Goal: Find specific page/section: Find specific page/section

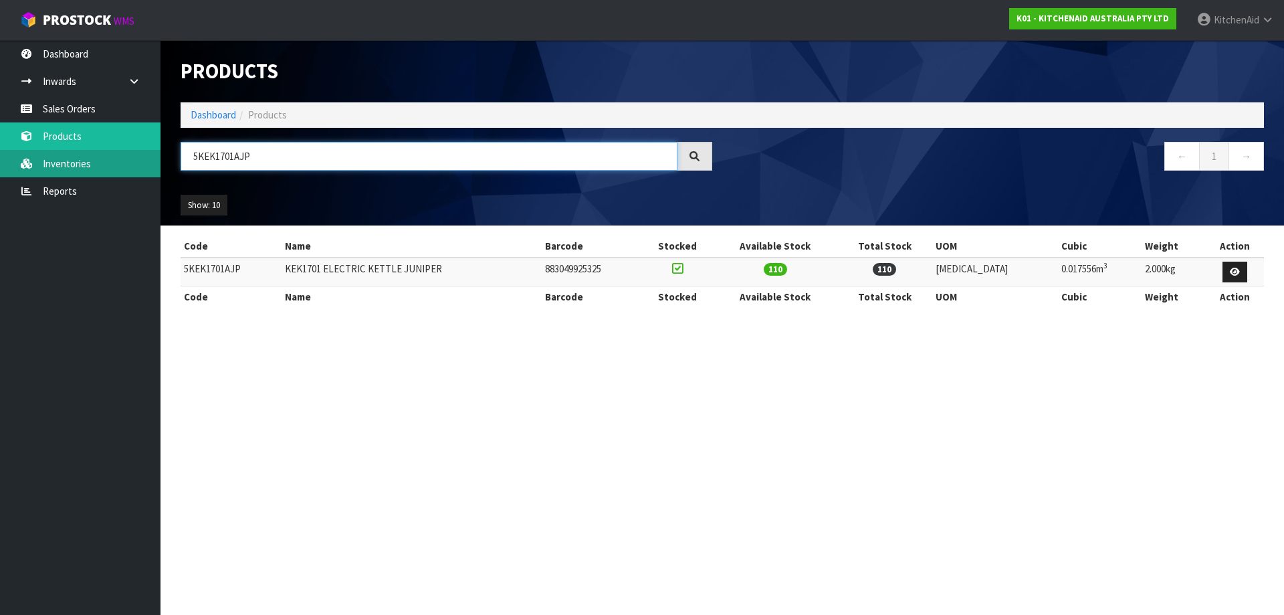
drag, startPoint x: 100, startPoint y: 162, endPoint x: 63, endPoint y: 158, distance: 37.1
click at [65, 156] on body "Toggle navigation ProStock WMS K01 - KITCHENAID AUSTRALIA PTY LTD [GEOGRAPHIC_D…" at bounding box center [642, 307] width 1284 height 615
paste input "SM195PSAP"
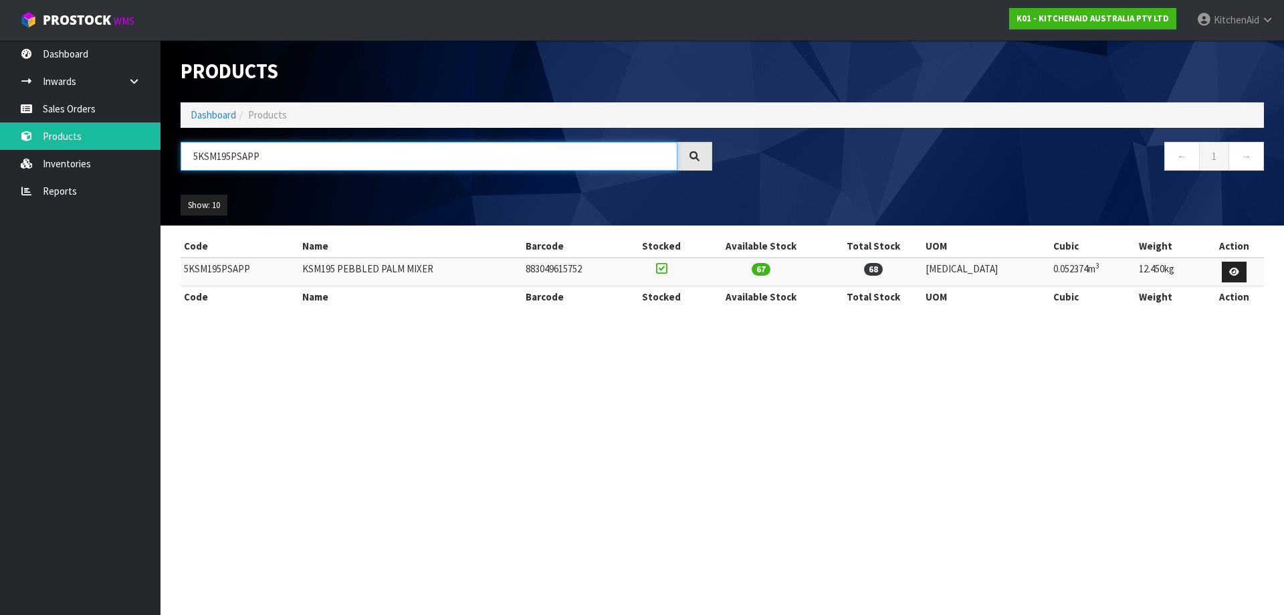
drag, startPoint x: 123, startPoint y: 144, endPoint x: -13, endPoint y: 133, distance: 136.2
click at [0, 133] on html "Toggle navigation ProStock WMS K01 - KITCHENAID AUSTRALIA PTY LTD [GEOGRAPHIC_D…" at bounding box center [642, 307] width 1284 height 615
paste input "FT"
drag, startPoint x: 291, startPoint y: 153, endPoint x: -187, endPoint y: 119, distance: 479.3
click at [0, 119] on html "Toggle navigation ProStock WMS K01 - KITCHENAID AUSTRALIA PTY LTD [GEOGRAPHIC_D…" at bounding box center [642, 307] width 1284 height 615
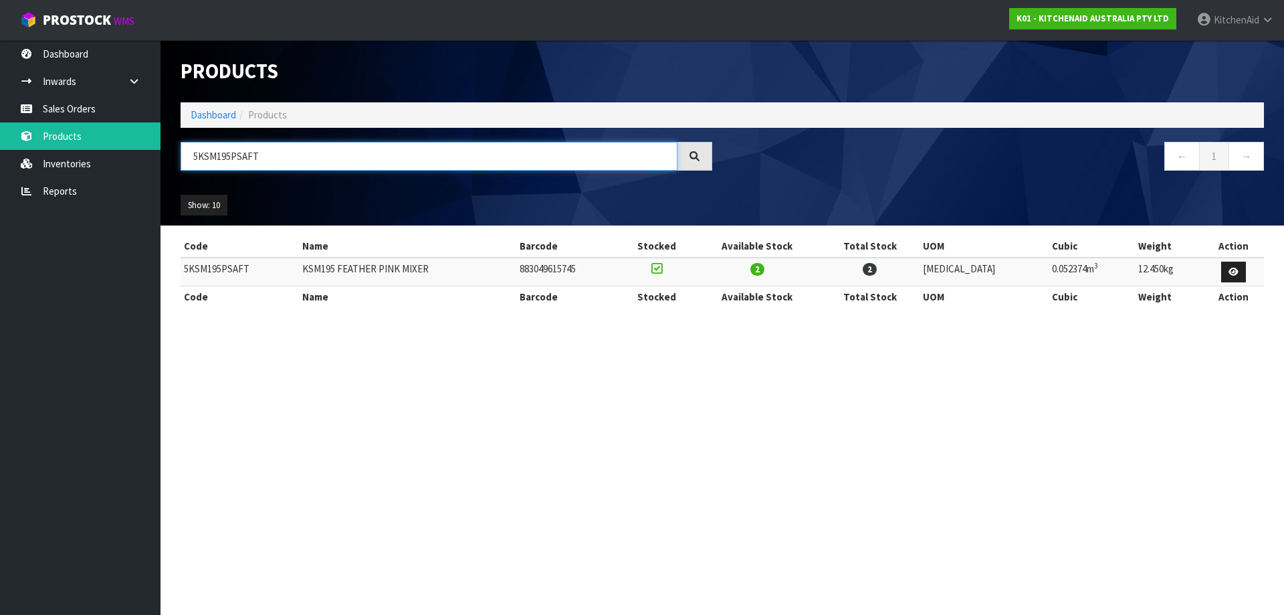
paste input "MT4109ABM"
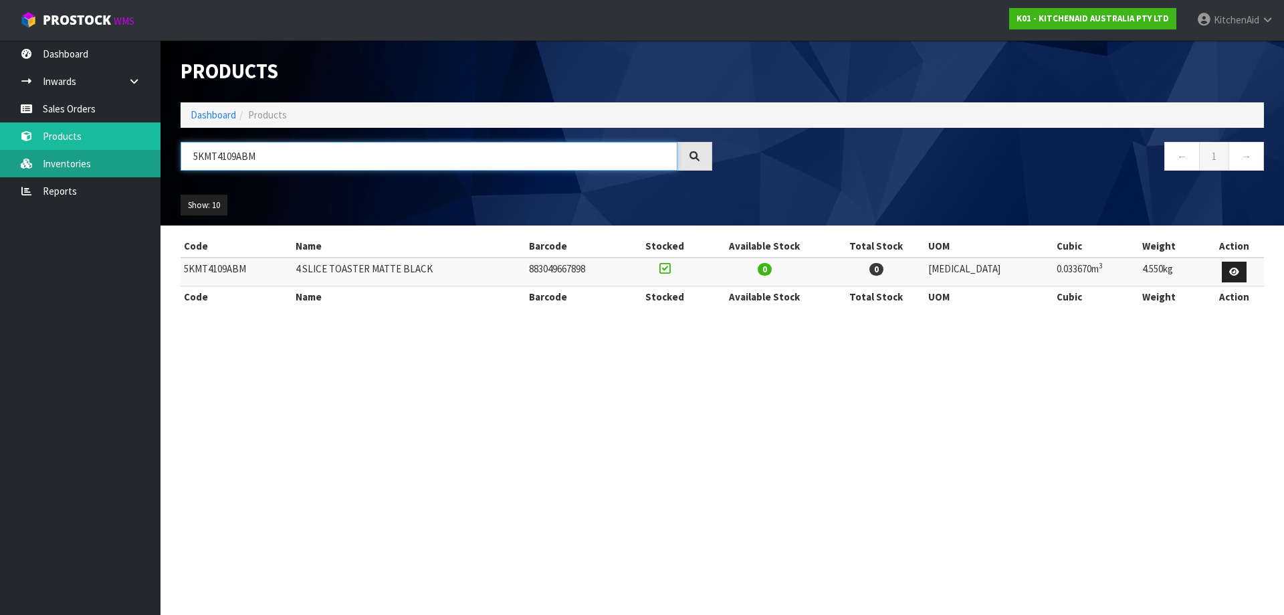
drag, startPoint x: 281, startPoint y: 144, endPoint x: 90, endPoint y: 159, distance: 191.1
click at [90, 159] on body "Toggle navigation ProStock WMS K01 - KITCHENAID AUSTRALIA PTY LTD [GEOGRAPHIC_D…" at bounding box center [642, 307] width 1284 height 615
paste input "SM70SHXABK"
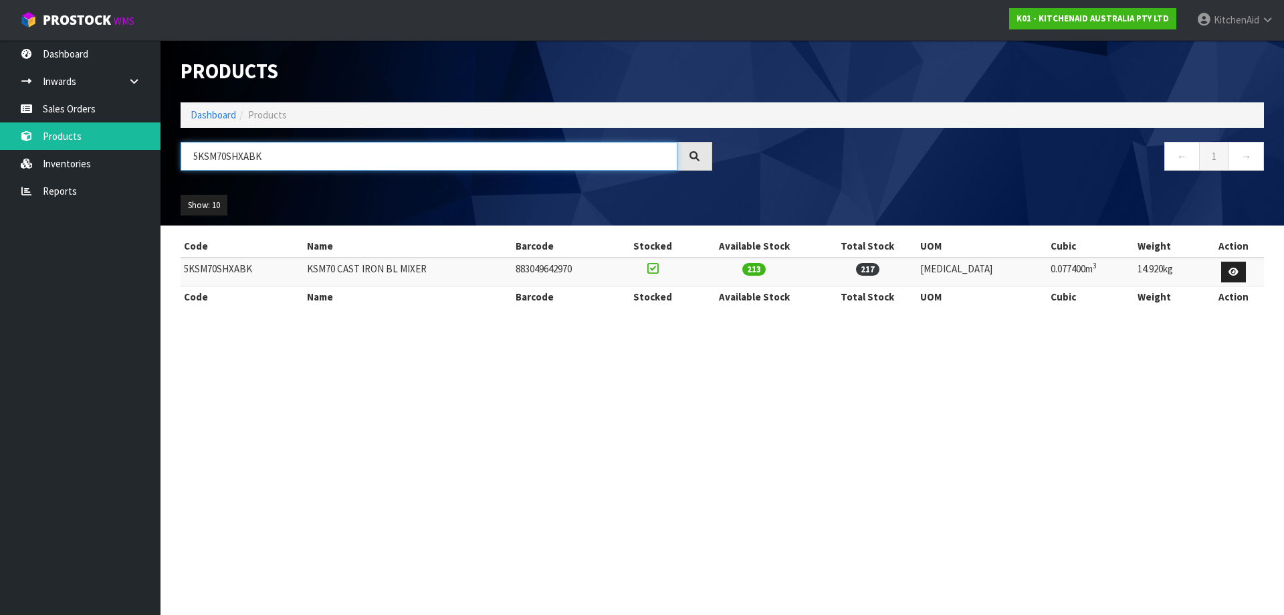
drag, startPoint x: 286, startPoint y: 146, endPoint x: -69, endPoint y: 140, distance: 354.5
click at [0, 140] on html "Toggle navigation ProStock WMS K01 - KITCHENAID AUSTRALIA PTY LTD [GEOGRAPHIC_D…" at bounding box center [642, 307] width 1284 height 615
paste input "EK1701ABM"
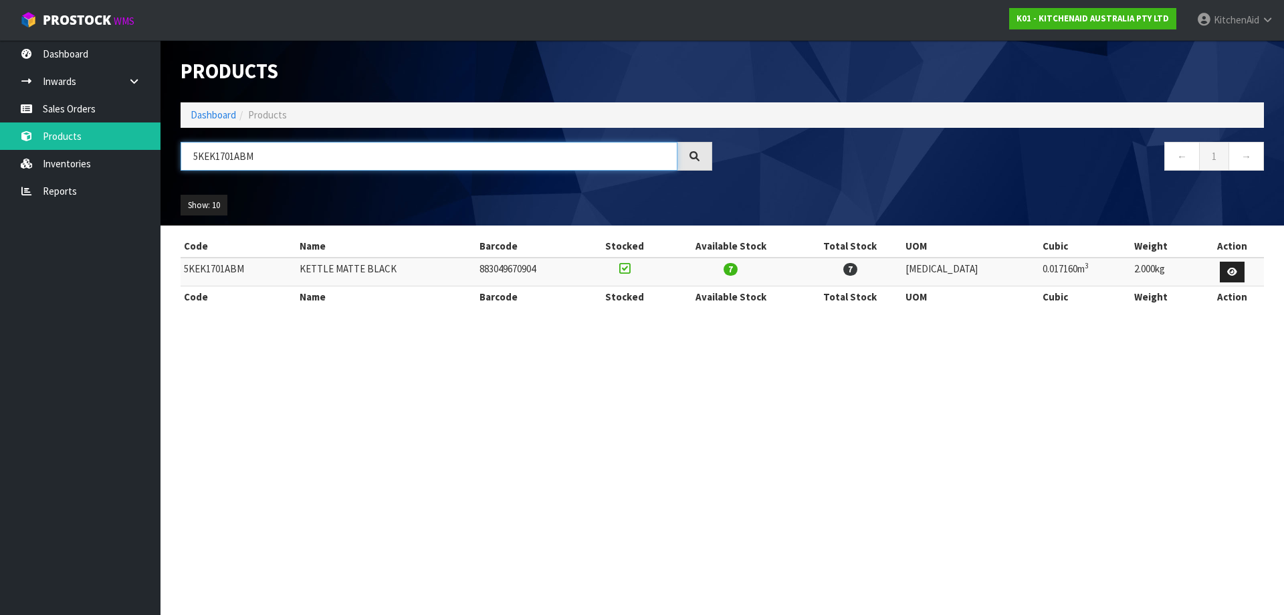
drag, startPoint x: 43, startPoint y: 124, endPoint x: -66, endPoint y: 118, distance: 108.5
click at [0, 118] on html "Toggle navigation ProStock WMS K01 - KITCHENAID AUSTRALIA PTY LTD [GEOGRAPHIC_D…" at bounding box center [642, 307] width 1284 height 615
paste input "PT"
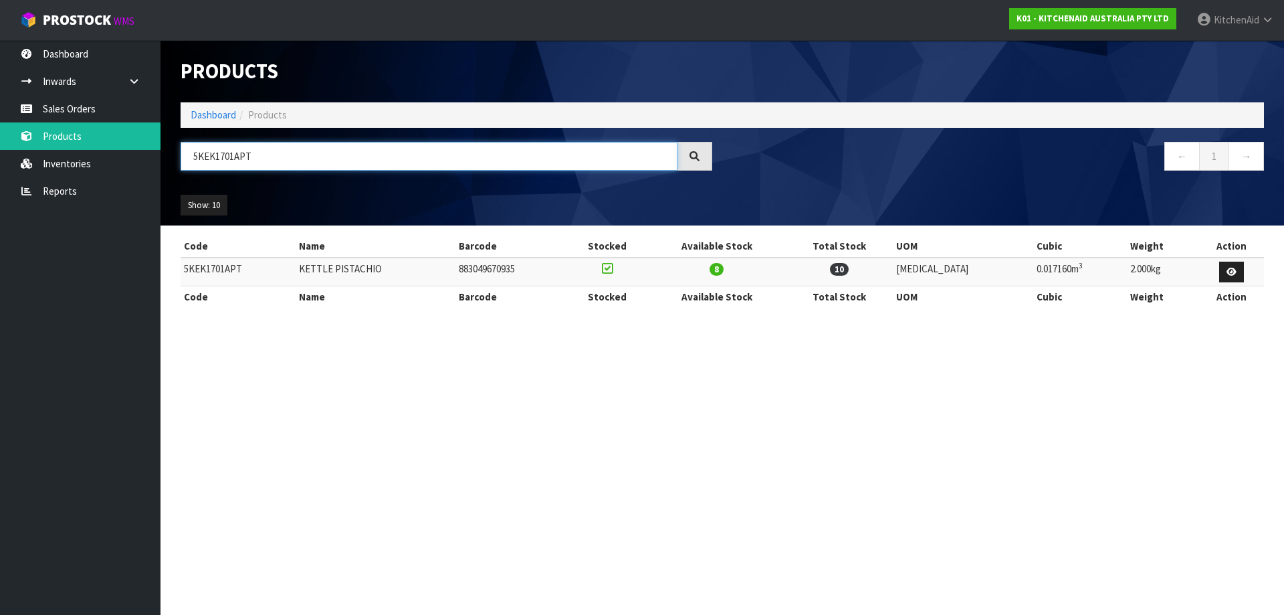
drag, startPoint x: 219, startPoint y: 161, endPoint x: -5, endPoint y: 173, distance: 223.6
click at [0, 173] on html "Toggle navigation ProStock WMS K01 - KITCHENAID AUSTRALIA PTY LTD [GEOGRAPHIC_D…" at bounding box center [642, 307] width 1284 height 615
paste input "MT4109ABM"
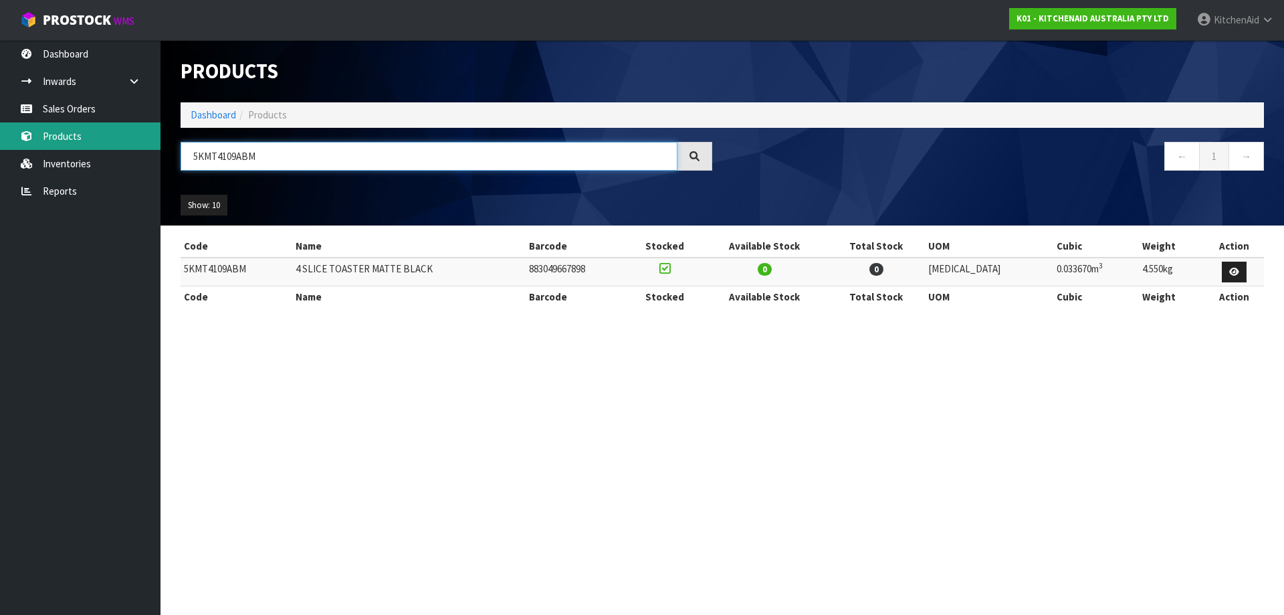
drag, startPoint x: 308, startPoint y: 157, endPoint x: 25, endPoint y: 128, distance: 284.4
click at [27, 128] on body "Toggle navigation ProStock WMS K01 - KITCHENAID AUSTRALIA PTY LTD [GEOGRAPHIC_D…" at bounding box center [642, 307] width 1284 height 615
paste input "2109APT"
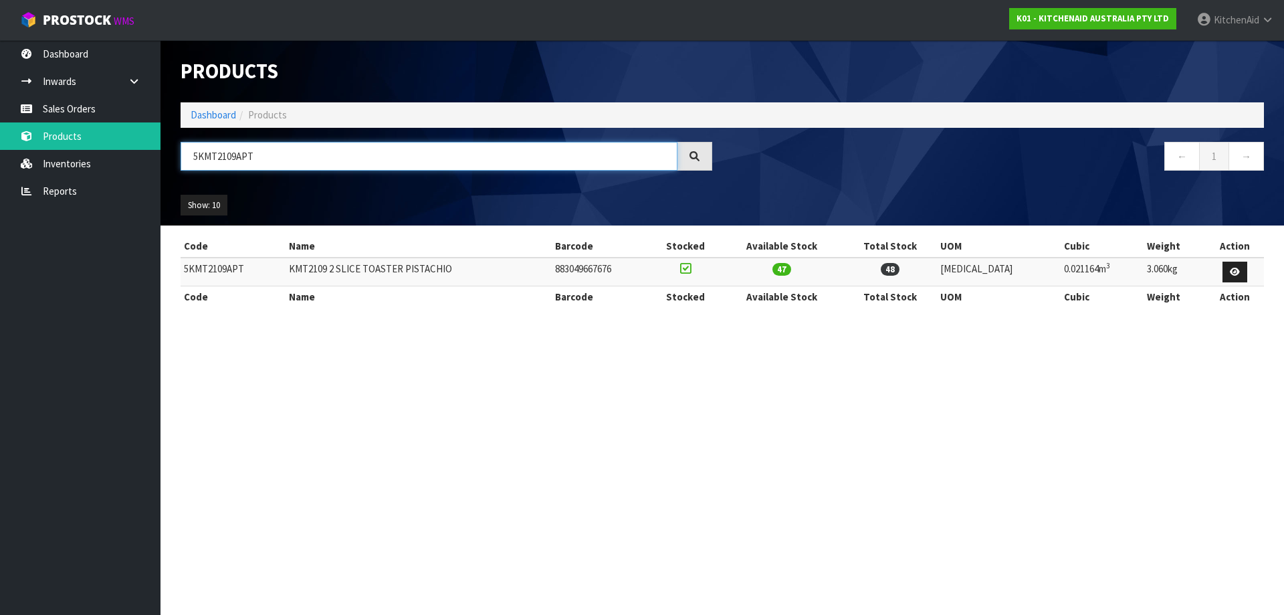
drag, startPoint x: 326, startPoint y: 155, endPoint x: -32, endPoint y: 146, distance: 357.9
click at [0, 146] on html "Toggle navigation ProStock WMS K01 - KITCHENAID AUSTRALIA PTY LTD [GEOGRAPHIC_D…" at bounding box center [642, 307] width 1284 height 615
paste input "EK1701AER"
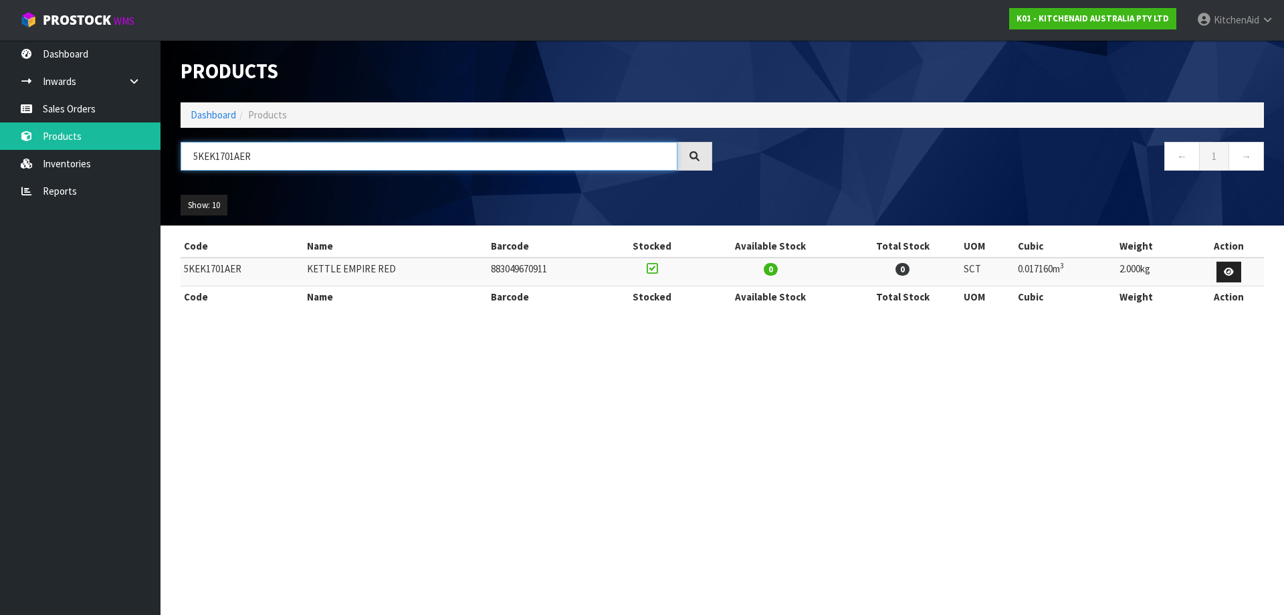
drag, startPoint x: 300, startPoint y: 159, endPoint x: -30, endPoint y: 160, distance: 330.3
click at [0, 160] on html "Toggle navigation ProStock WMS K01 - KITCHENAID AUSTRALIA PTY LTD [GEOGRAPHIC_D…" at bounding box center [642, 307] width 1284 height 615
paste input "MT4109"
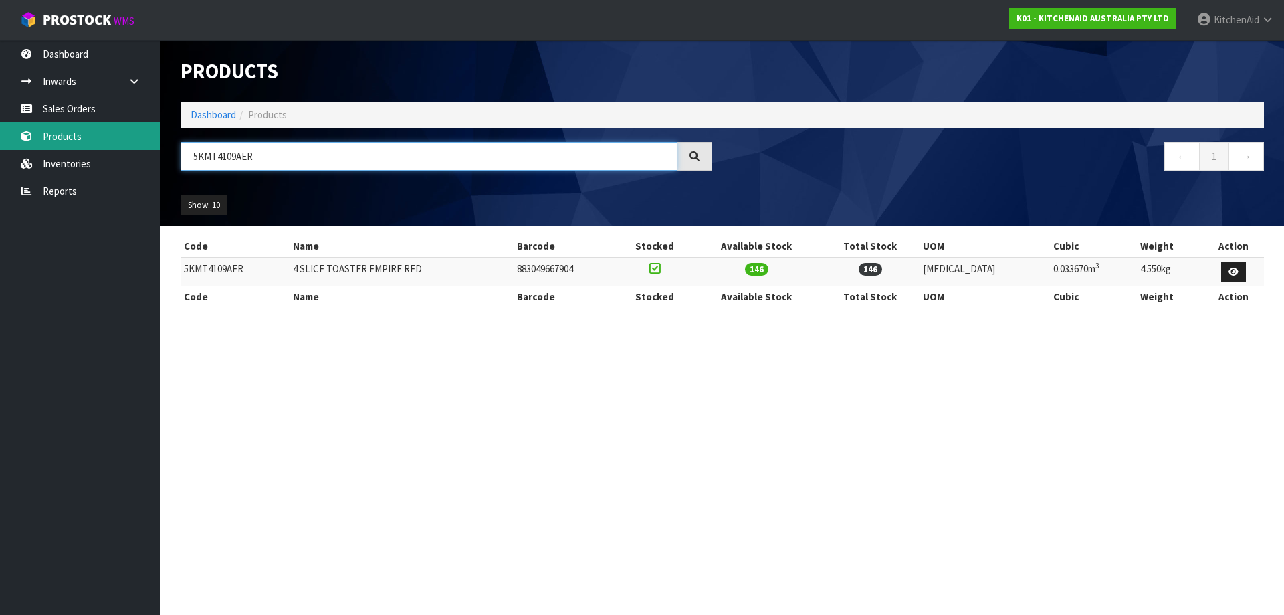
drag, startPoint x: 171, startPoint y: 152, endPoint x: 119, endPoint y: 140, distance: 52.9
click at [119, 142] on body "Toggle navigation ProStock WMS K01 - KITCHENAID AUSTRALIA PTY LTD [GEOGRAPHIC_D…" at bounding box center [642, 307] width 1284 height 615
paste input "KSMPRA"
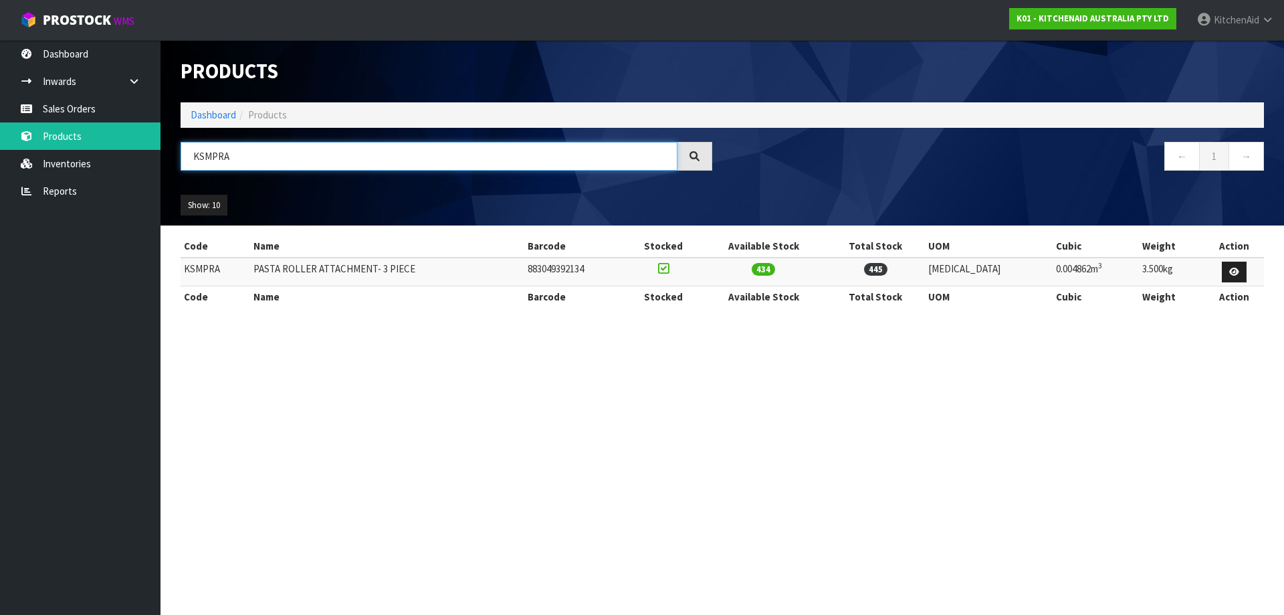
drag, startPoint x: -95, startPoint y: 169, endPoint x: -161, endPoint y: 167, distance: 66.2
click at [0, 167] on html "Toggle navigation ProStock WMS K01 - KITCHENAID AUSTRALIA PTY LTD [GEOGRAPHIC_D…" at bounding box center [642, 307] width 1284 height 615
paste input "5KEK1701AER"
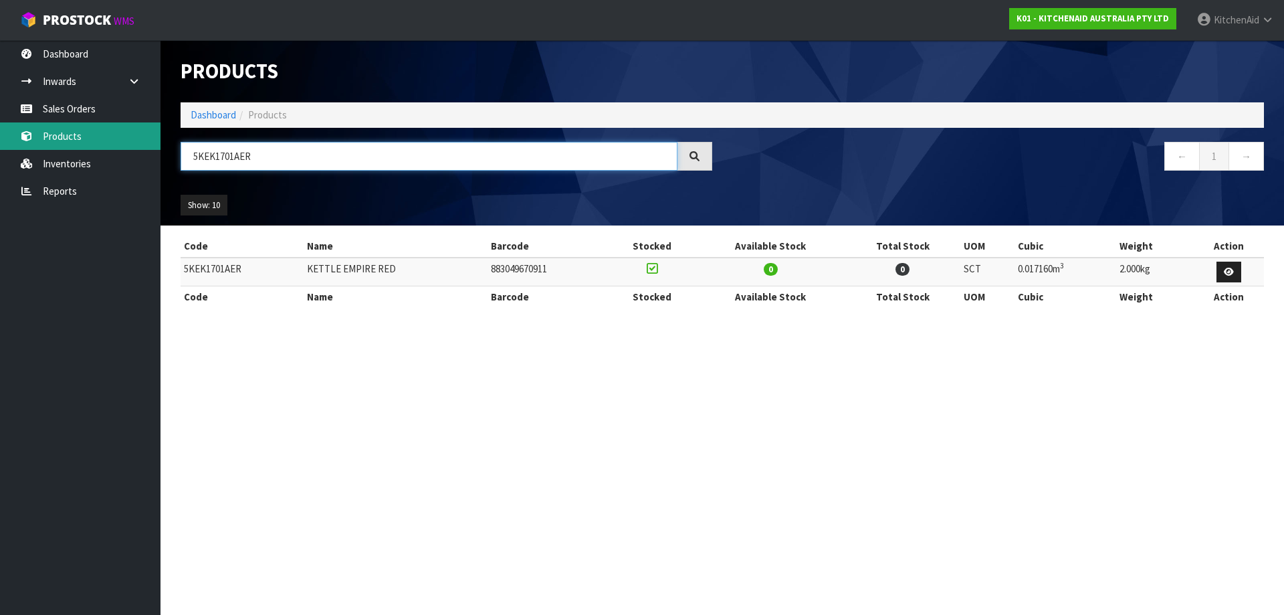
drag, startPoint x: 219, startPoint y: 159, endPoint x: 5, endPoint y: 148, distance: 213.6
click at [17, 154] on body "Toggle navigation ProStock WMS K01 - KITCHENAID AUSTRALIA PTY LTD [GEOGRAPHIC_D…" at bounding box center [642, 307] width 1284 height 615
paste input "MT4109"
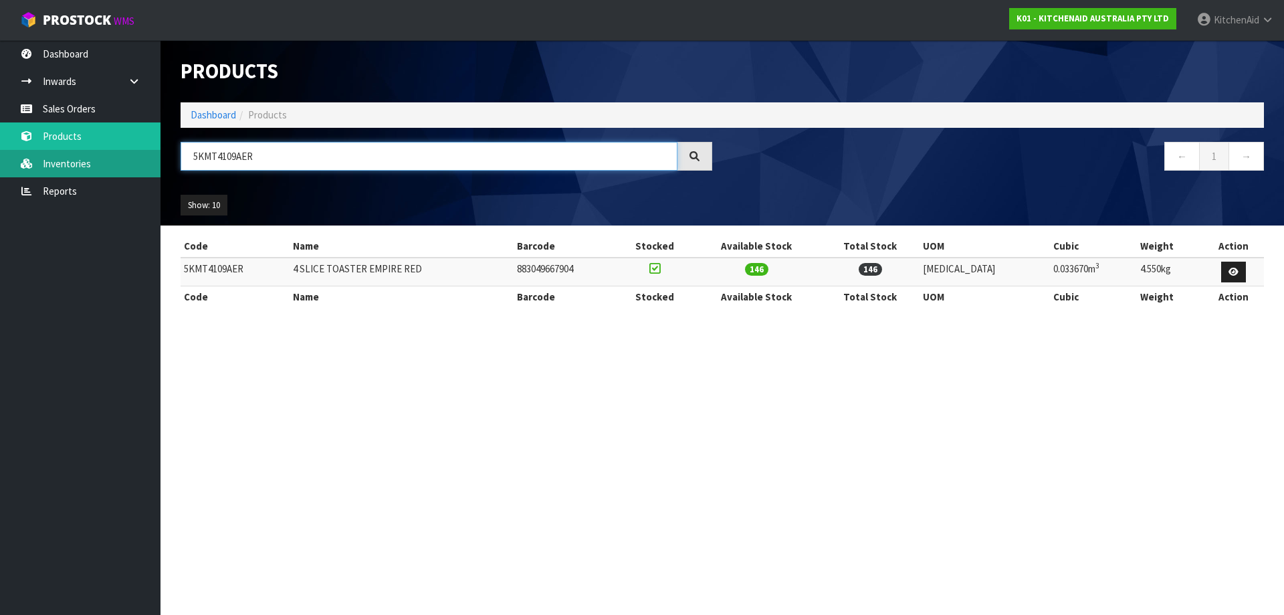
drag, startPoint x: 254, startPoint y: 153, endPoint x: 4, endPoint y: 154, distance: 250.1
click at [9, 152] on body "Toggle navigation ProStock WMS K01 - KITCHENAID AUSTRALIA PTY LTD [GEOGRAPHIC_D…" at bounding box center [642, 307] width 1284 height 615
paste input "EK1701ABM"
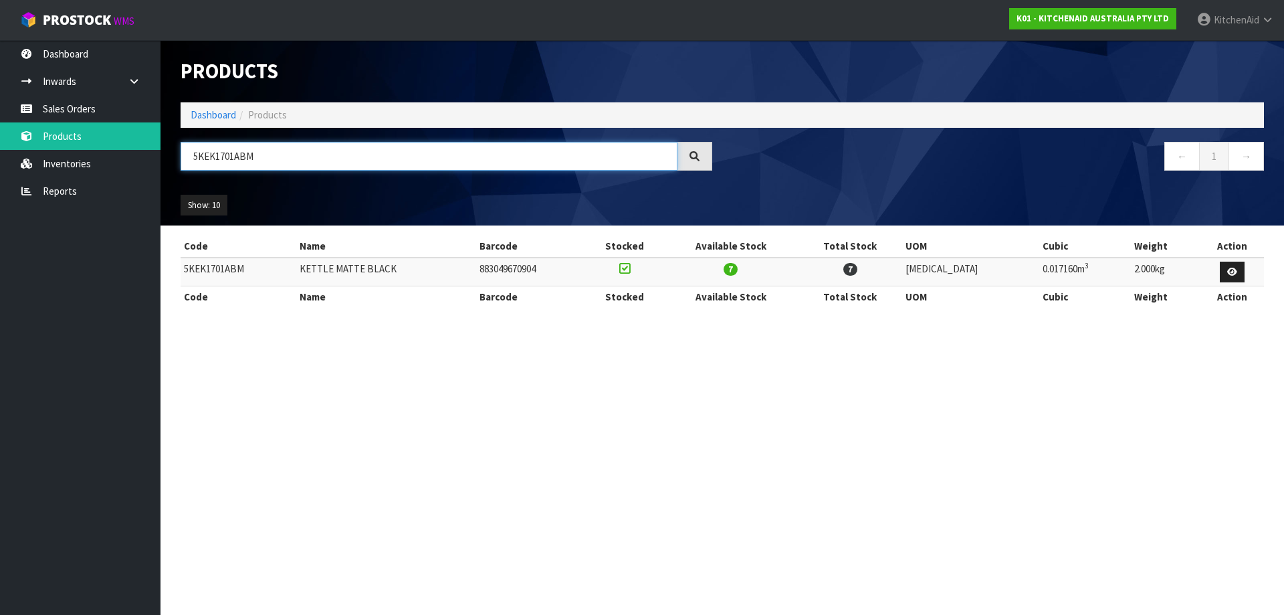
drag, startPoint x: -48, startPoint y: 138, endPoint x: -88, endPoint y: 134, distance: 40.3
click at [0, 134] on html "Toggle navigation ProStock WMS K01 - KITCHENAID AUSTRALIA PTY LTD [GEOGRAPHIC_D…" at bounding box center [642, 307] width 1284 height 615
paste input "PL"
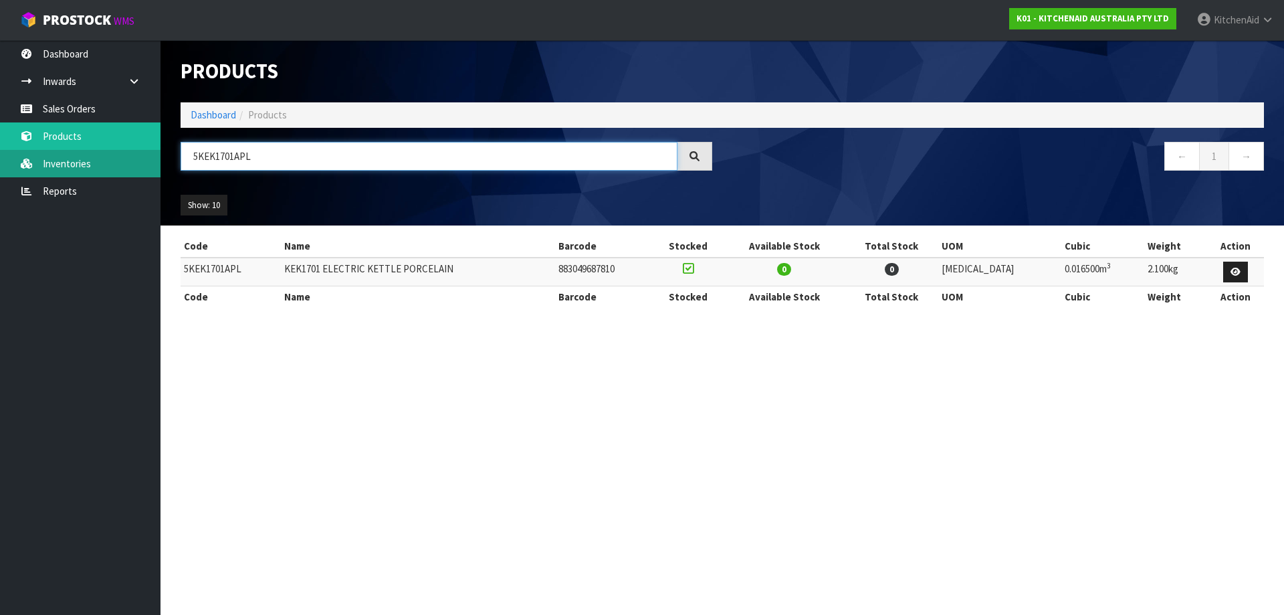
drag, startPoint x: 279, startPoint y: 155, endPoint x: 76, endPoint y: 157, distance: 203.3
click at [75, 158] on body "Toggle navigation ProStock WMS K01 - KITCHENAID AUSTRALIA PTY LTD [GEOGRAPHIC_D…" at bounding box center [642, 307] width 1284 height 615
drag, startPoint x: 150, startPoint y: 164, endPoint x: 6, endPoint y: 164, distance: 143.8
click at [44, 161] on body "Toggle navigation ProStock WMS K01 - KITCHENAID AUSTRALIA PTY LTD [GEOGRAPHIC_D…" at bounding box center [642, 307] width 1284 height 615
paste input "MT4109"
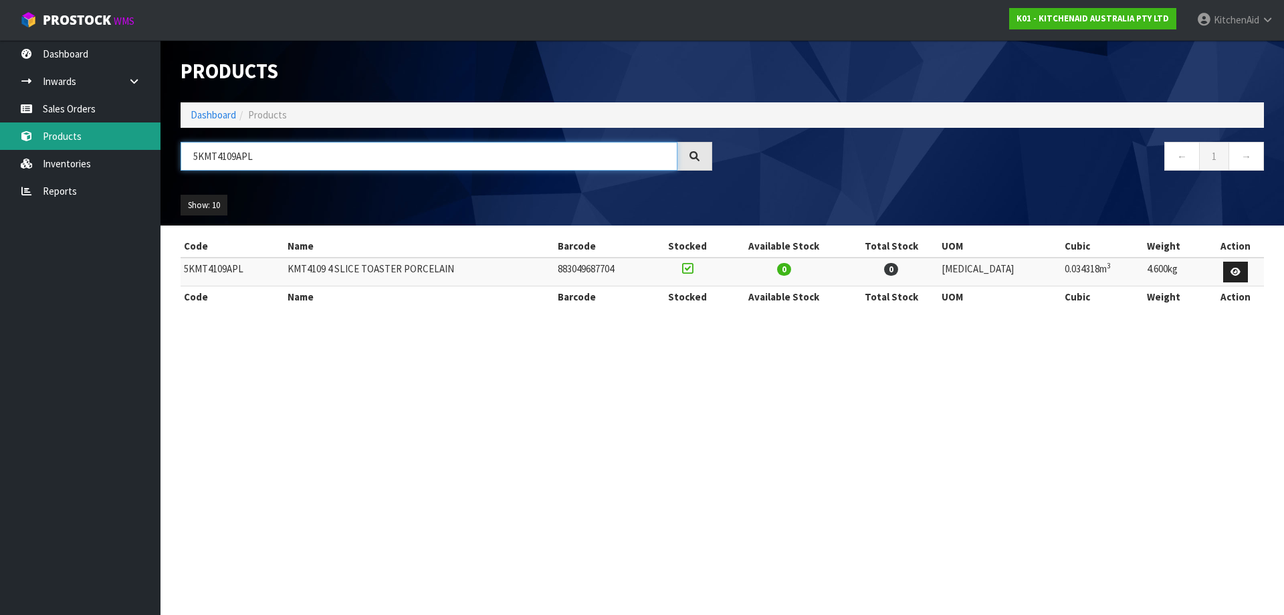
drag, startPoint x: 249, startPoint y: 163, endPoint x: 129, endPoint y: 144, distance: 121.3
click at [129, 144] on body "Toggle navigation ProStock WMS K01 - KITCHENAID AUSTRALIA PTY LTD [GEOGRAPHIC_D…" at bounding box center [642, 307] width 1284 height 615
paste input "SM195PSAPT"
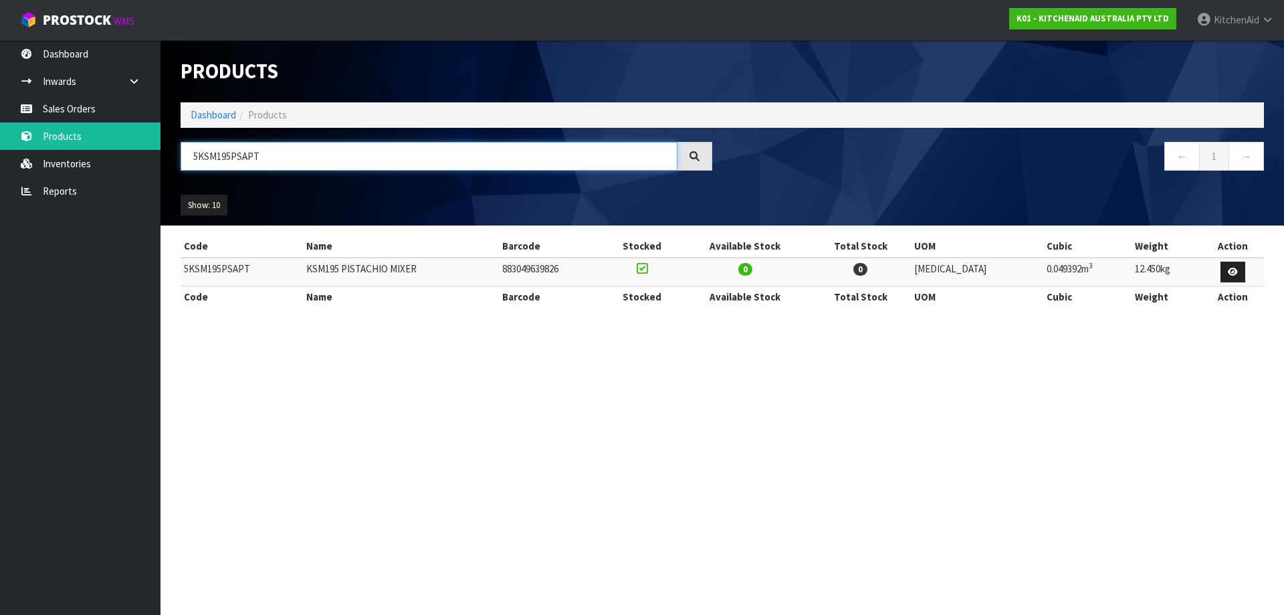
drag, startPoint x: -47, startPoint y: 148, endPoint x: -123, endPoint y: 147, distance: 76.2
click at [0, 147] on html "Toggle navigation ProStock WMS K01 - KITCHENAID AUSTRALIA PTY LTD [GEOGRAPHIC_D…" at bounding box center [642, 307] width 1284 height 615
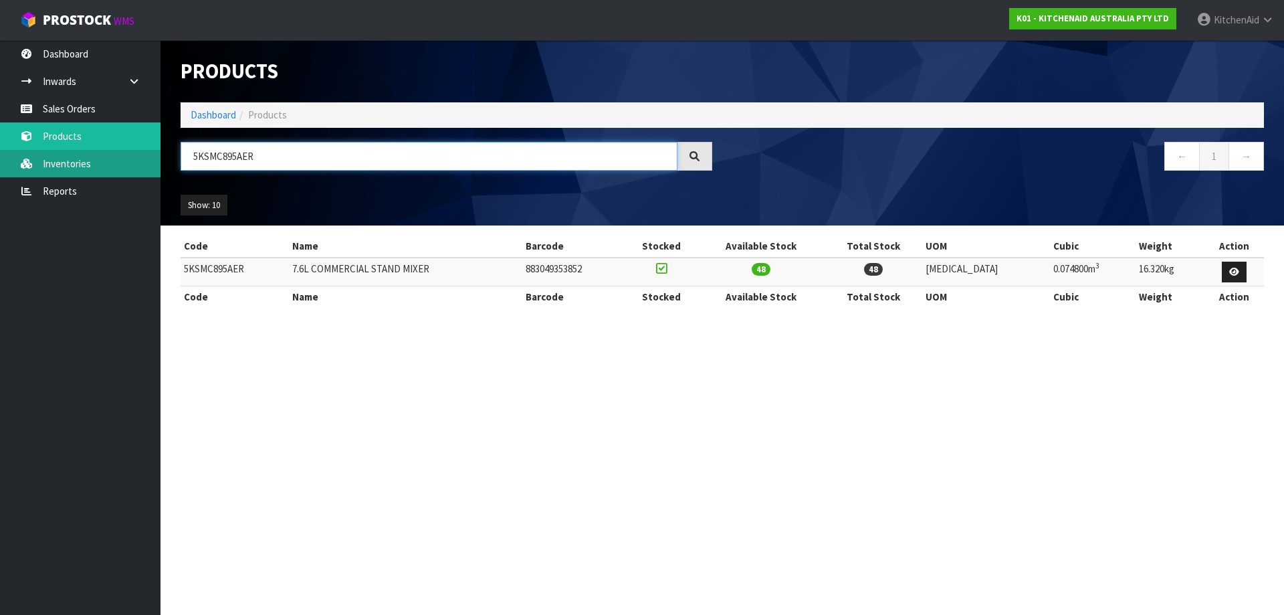
drag, startPoint x: 227, startPoint y: 157, endPoint x: 19, endPoint y: 155, distance: 208.0
click at [19, 155] on body "Toggle navigation ProStock WMS K01 - KITCHENAID AUSTRALIA PTY LTD [GEOGRAPHIC_D…" at bounding box center [642, 307] width 1284 height 615
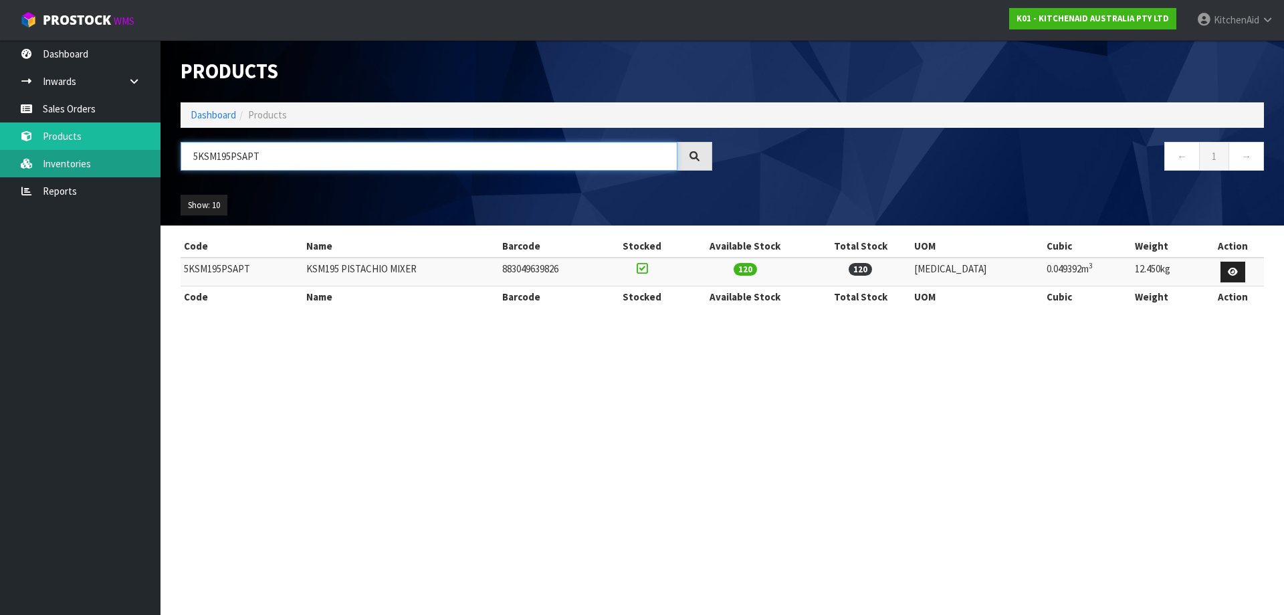
drag, startPoint x: 140, startPoint y: 162, endPoint x: 126, endPoint y: 164, distance: 13.5
click at [126, 164] on body "Toggle navigation ProStock WMS K01 - KITCHENAID AUSTRALIA PTY LTD [GEOGRAPHIC_D…" at bounding box center [642, 307] width 1284 height 615
click at [294, 158] on input "5KSM195PSAPT" at bounding box center [429, 156] width 497 height 29
paste input "EK1701ABM"
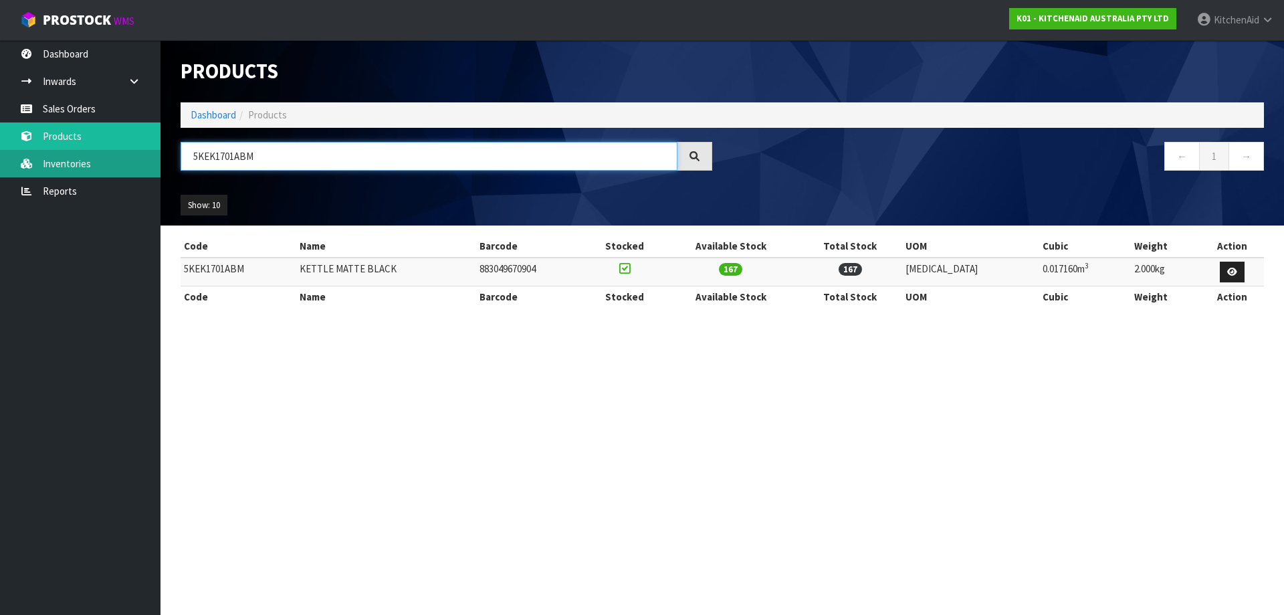
drag, startPoint x: 286, startPoint y: 157, endPoint x: 78, endPoint y: 160, distance: 207.3
click at [82, 160] on body "Toggle navigation ProStock WMS K01 - KITCHENAID AUSTRALIA PTY LTD [GEOGRAPHIC_D…" at bounding box center [642, 307] width 1284 height 615
paste input "MT4109"
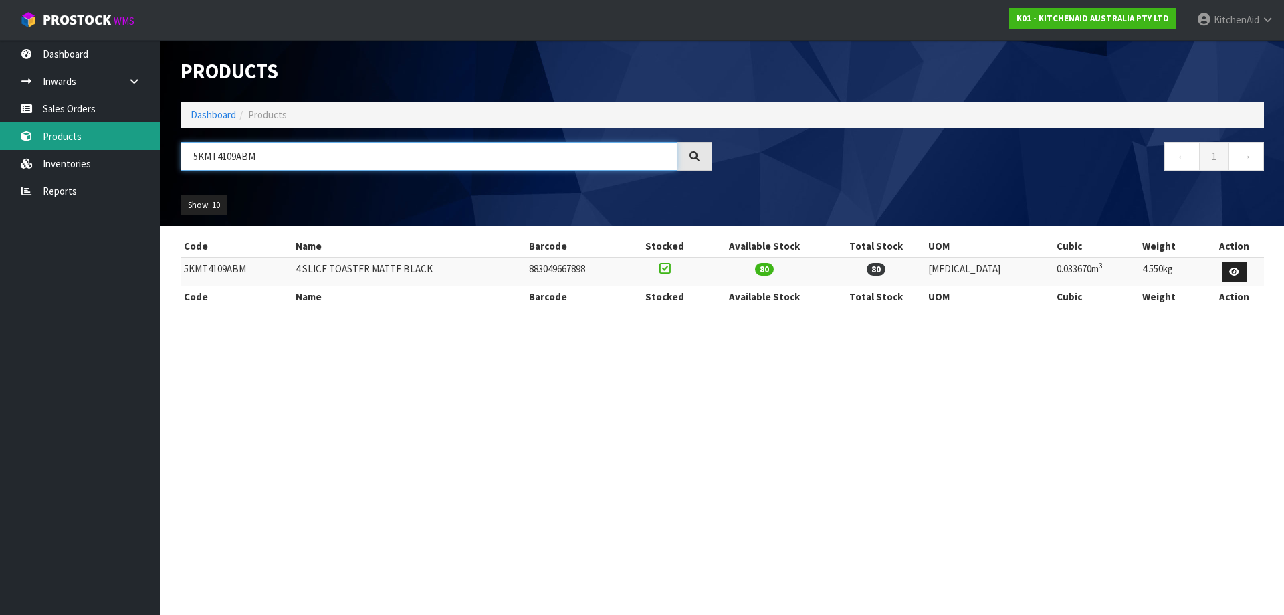
drag, startPoint x: 269, startPoint y: 160, endPoint x: 66, endPoint y: 130, distance: 205.4
click at [66, 130] on body "Toggle navigation ProStock WMS K01 - KITCHENAID AUSTRALIA PTY LTD [GEOGRAPHIC_D…" at bounding box center [642, 307] width 1284 height 615
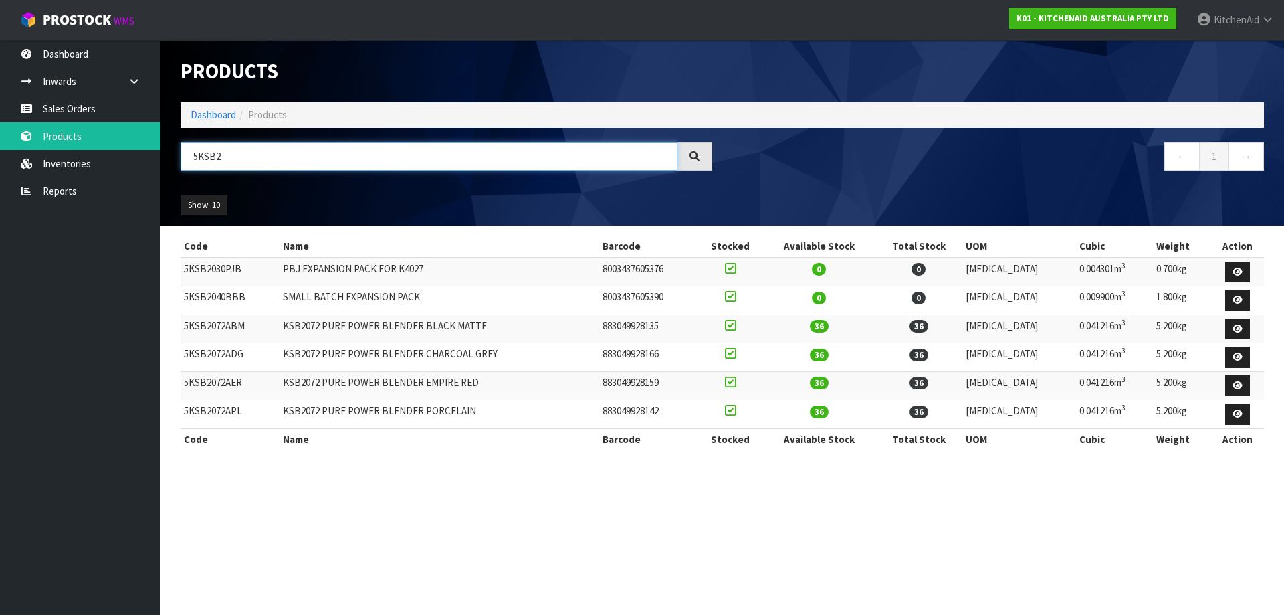
type input "5KSB2"
click at [362, 324] on td "KSB2072 PURE POWER BLENDER BLACK MATTE" at bounding box center [440, 328] width 320 height 29
click at [231, 324] on td "5KSB2072ABM" at bounding box center [230, 328] width 99 height 29
click at [226, 329] on td "5KSB2072ABM" at bounding box center [230, 328] width 99 height 29
click at [226, 328] on td "5KSB2072ABM" at bounding box center [230, 328] width 99 height 29
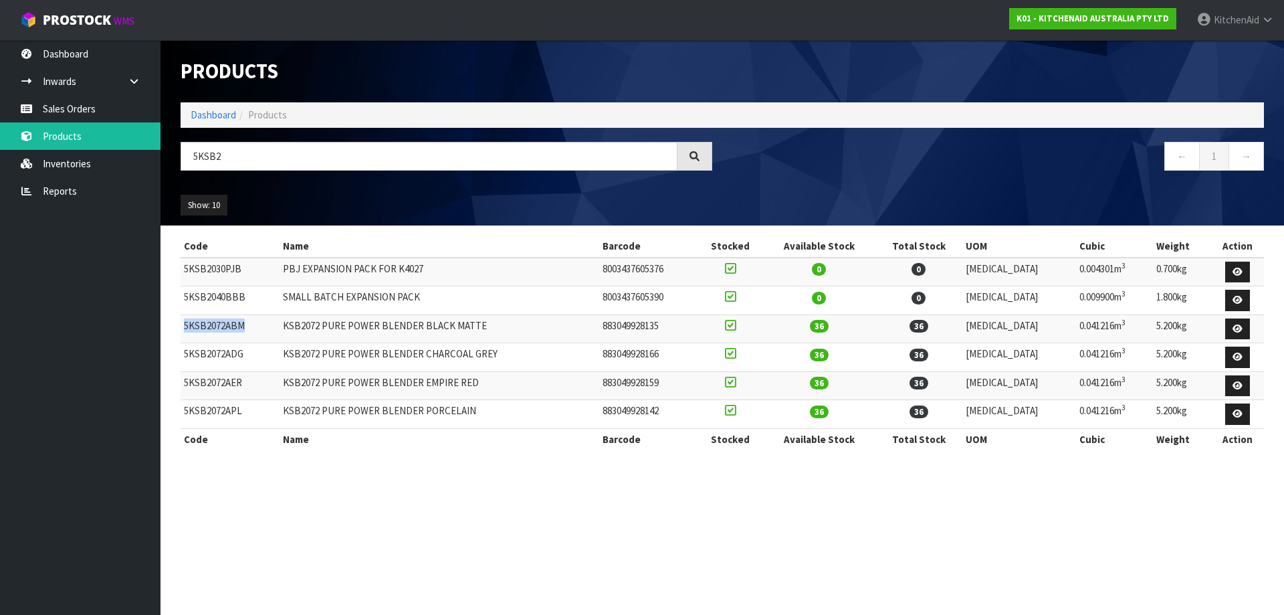
click at [226, 328] on td "5KSB2072ABM" at bounding box center [230, 328] width 99 height 29
drag, startPoint x: 257, startPoint y: 327, endPoint x: 184, endPoint y: 328, distance: 72.9
click at [184, 328] on td "5KSB2072ABM" at bounding box center [230, 328] width 99 height 29
copy td "5KSB2072ABM"
